Goal: Task Accomplishment & Management: Manage account settings

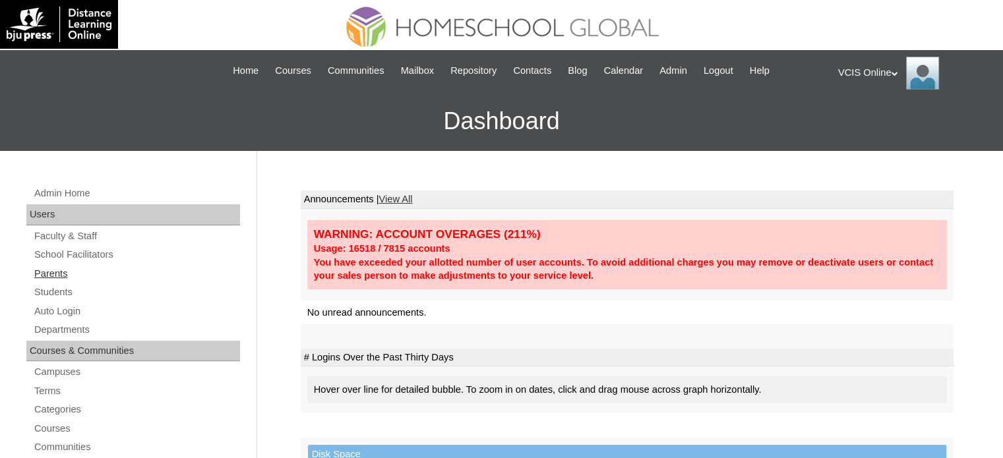
click at [55, 272] on link "Parents" at bounding box center [136, 274] width 207 height 16
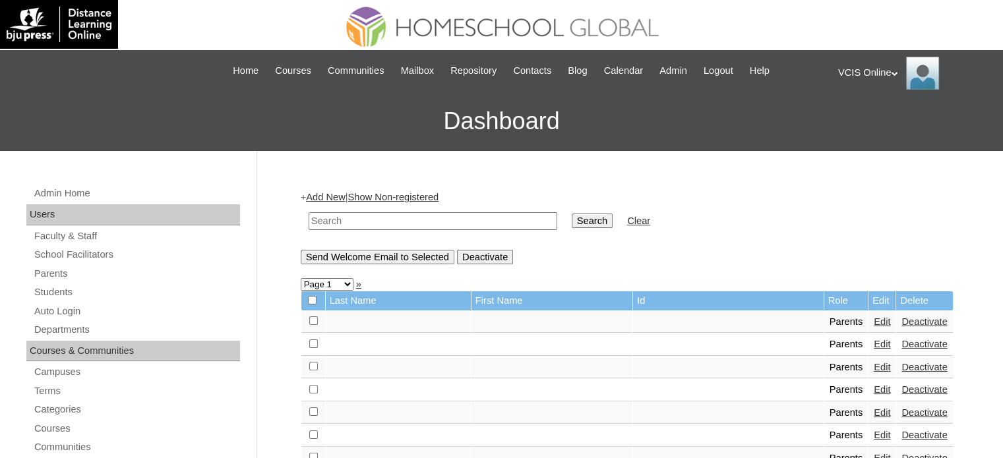
click at [371, 232] on td at bounding box center [433, 221] width 262 height 31
click at [440, 218] on input "text" at bounding box center [433, 221] width 249 height 18
paste input "VCIS015-5C-PA2025"
type input "VCIS015-5C-PA2025"
click at [572, 222] on input "Search" at bounding box center [592, 221] width 41 height 15
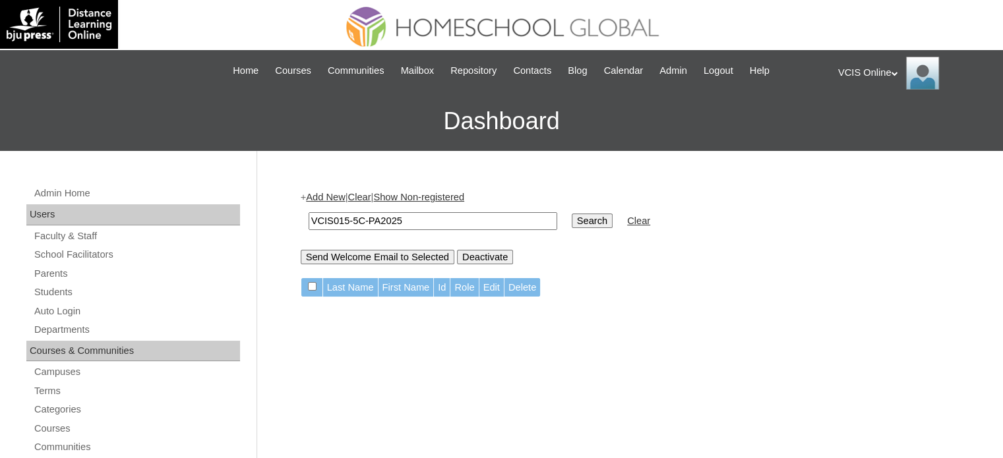
drag, startPoint x: 421, startPoint y: 218, endPoint x: 306, endPoint y: 231, distance: 116.1
click at [306, 231] on td "VCIS015-5C-PA2025" at bounding box center [433, 221] width 262 height 31
click at [56, 274] on link "Parents" at bounding box center [136, 274] width 207 height 16
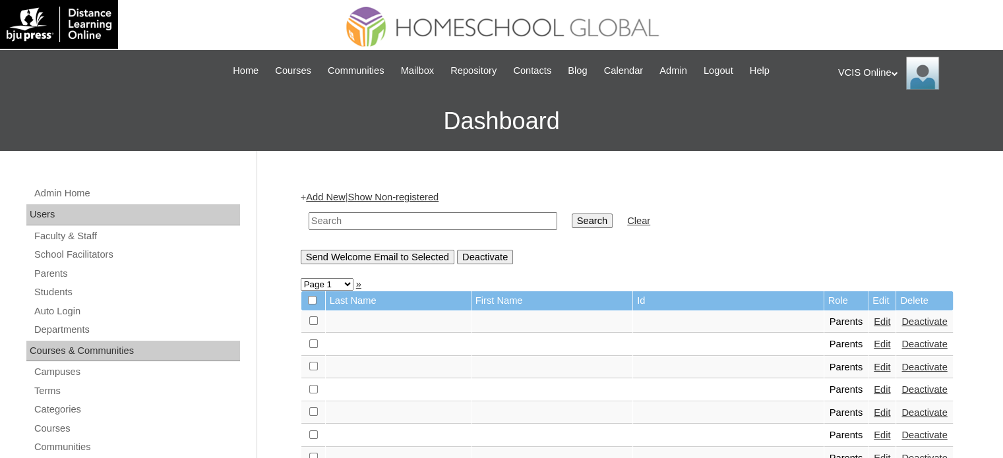
click at [384, 217] on input "text" at bounding box center [433, 221] width 249 height 18
paste input "VCIS015-5C-PA2025"
type input "VCIS015-5C-PA2025"
click at [572, 218] on input "Search" at bounding box center [592, 221] width 41 height 15
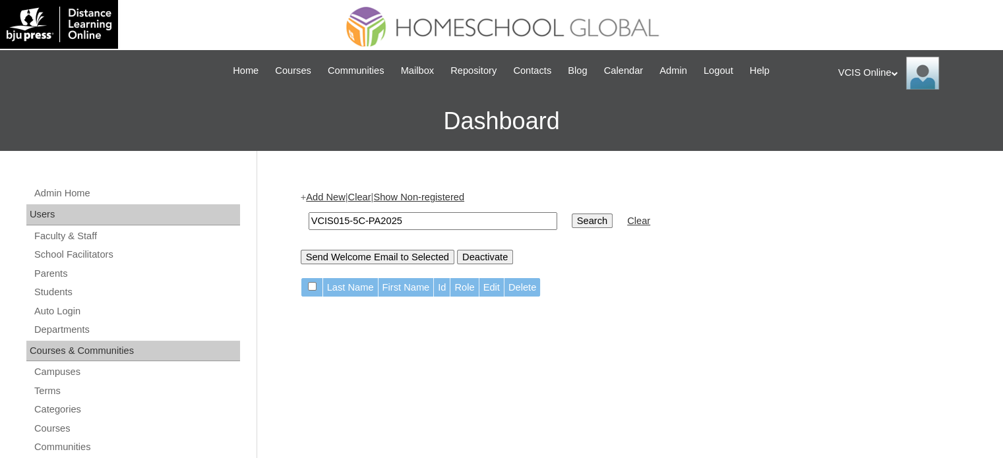
drag, startPoint x: 425, startPoint y: 219, endPoint x: 336, endPoint y: 221, distance: 89.0
click at [337, 221] on input "VCIS015-5C-PA2025" at bounding box center [433, 221] width 249 height 18
type input "V"
type input "gustilo"
click at [572, 218] on input "Search" at bounding box center [592, 221] width 41 height 15
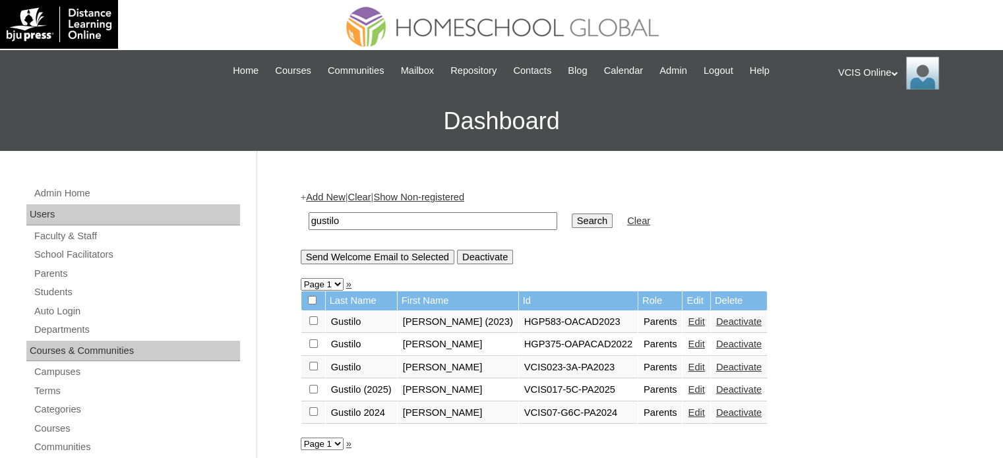
click at [688, 388] on link "Edit" at bounding box center [696, 389] width 16 height 11
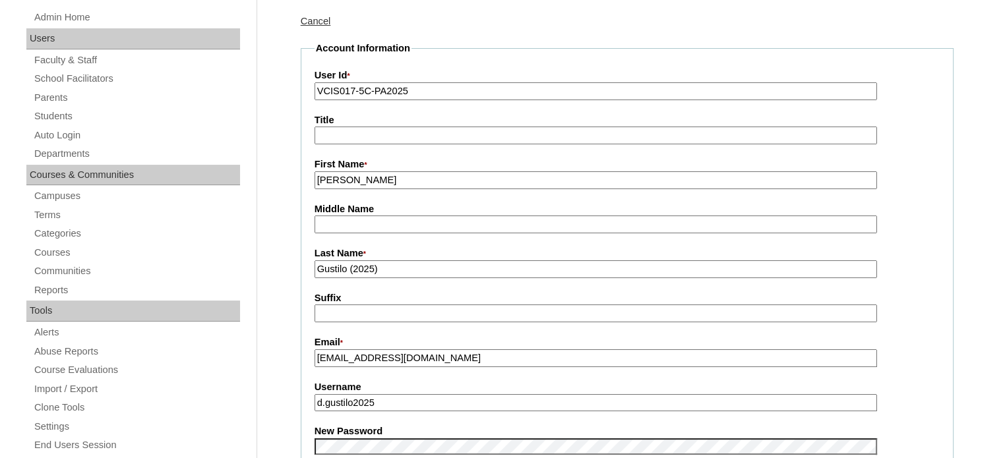
scroll to position [198, 0]
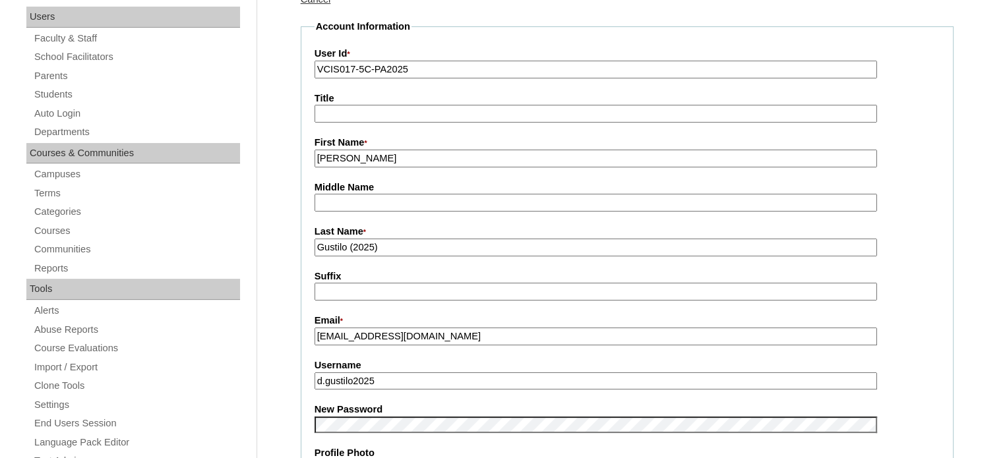
click at [440, 379] on input "d.gustilo2025" at bounding box center [596, 382] width 562 height 18
click at [356, 379] on input "d.gustilo2025" at bounding box center [596, 382] width 562 height 18
drag, startPoint x: 387, startPoint y: 379, endPoint x: 328, endPoint y: 386, distance: 59.8
click at [312, 384] on fieldset "Account Information User Id * VCIS017-5C-PA2025 Title First Name * Dianelle Mid…" at bounding box center [627, 414] width 653 height 789
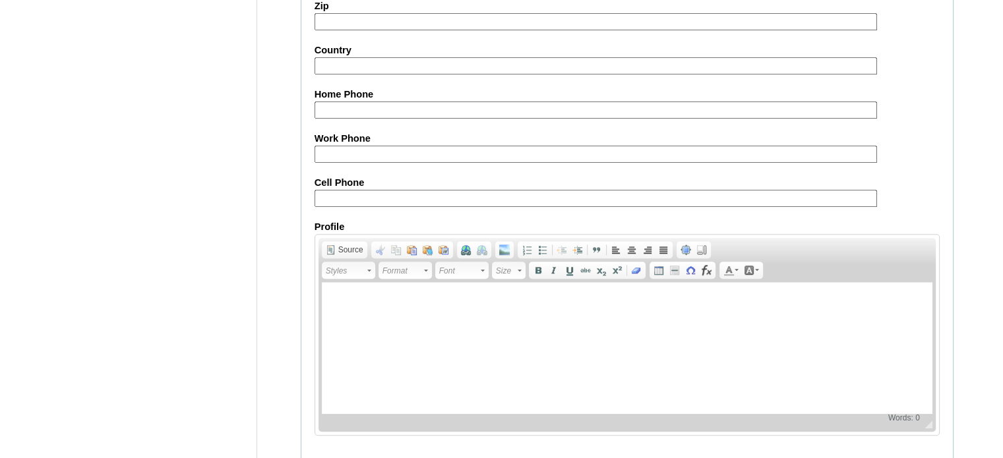
scroll to position [1261, 0]
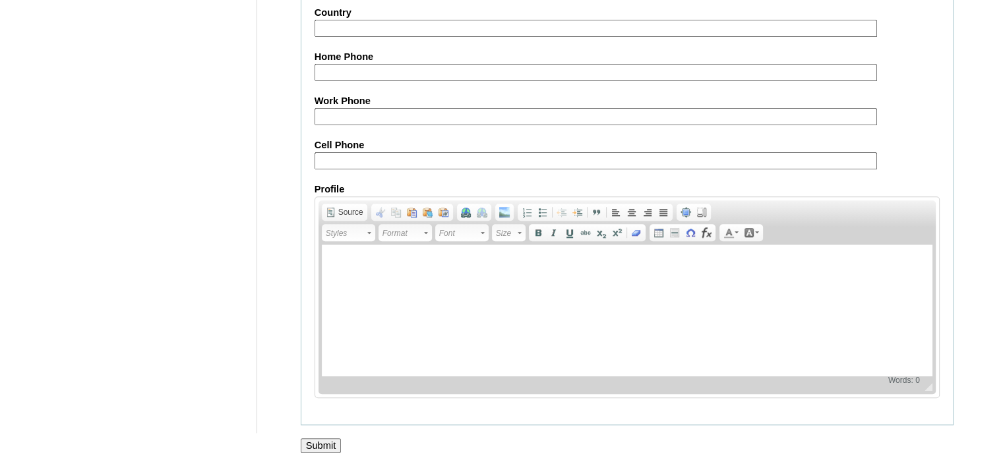
click at [317, 453] on div at bounding box center [501, 460] width 1003 height 14
click at [316, 442] on input "Submit" at bounding box center [321, 446] width 41 height 15
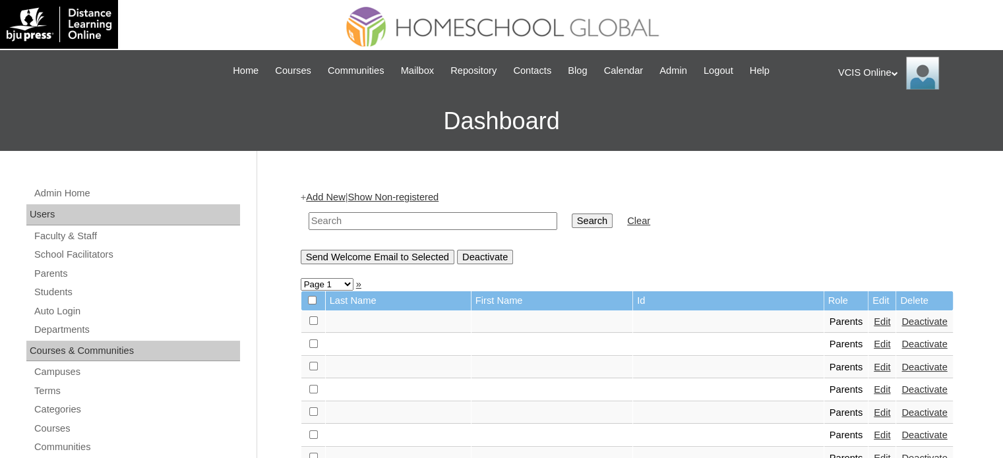
click at [857, 67] on div "VCIS Online My Profile My Settings Logout" at bounding box center [914, 73] width 152 height 33
click at [857, 124] on span "Logout" at bounding box center [862, 124] width 26 height 10
